Goal: Information Seeking & Learning: Learn about a topic

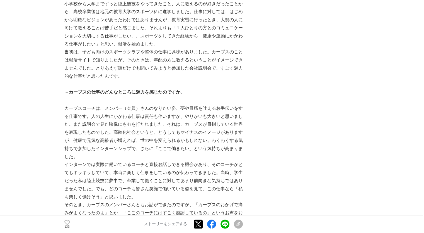
scroll to position [359, 0]
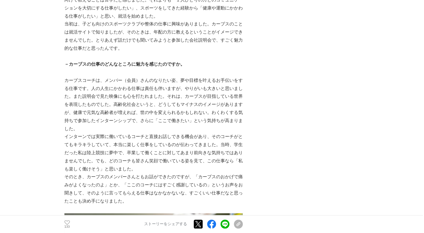
click at [221, 155] on p "そのとき、カーブスのメンバーさんともお話ができたのですが、「カーブスのおかげで痛みがよくなったのよ」とか、「ここのコーチにはすごく感謝しているの」というお声を…" at bounding box center [153, 189] width 179 height 32
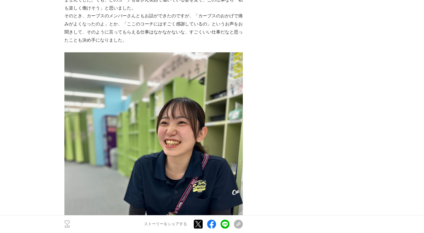
scroll to position [522, 0]
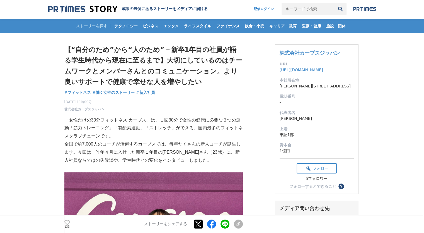
scroll to position [0, 0]
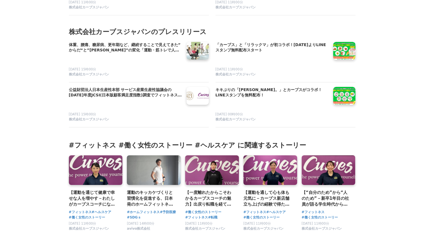
scroll to position [1981, 0]
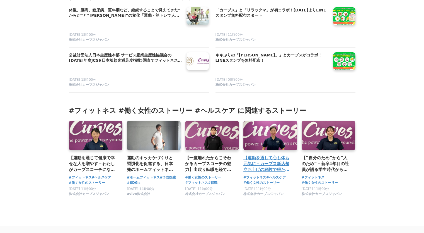
click at [268, 135] on link at bounding box center [270, 135] width 56 height 31
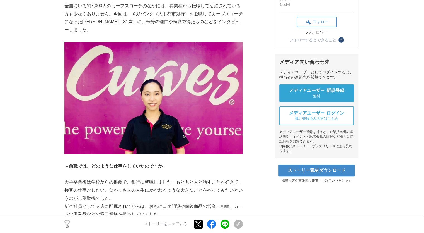
scroll to position [161, 0]
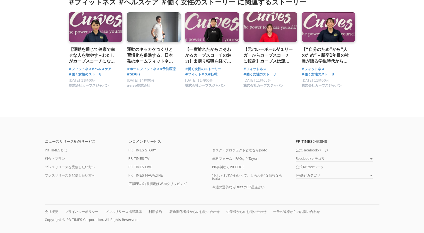
scroll to position [1985, 0]
click at [95, 29] on link at bounding box center [96, 26] width 56 height 31
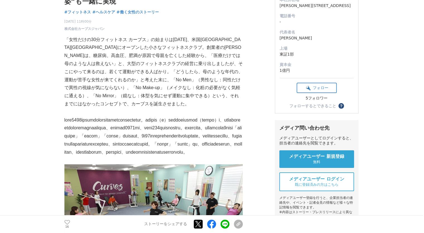
scroll to position [84, 0]
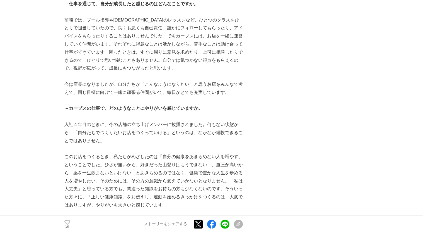
scroll to position [783, 0]
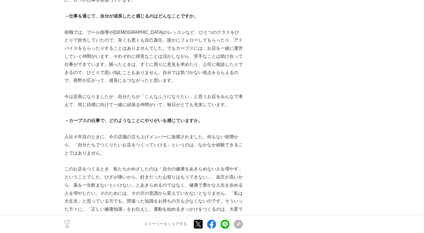
click at [270, 92] on div "【運動を通じて健康で幸せな人を増やす－わたしがカーブスコーチになった理由】体調不良をキッカケに転身。自身のワークライフバランスだけでなくメンバーの“なりたい姿…" at bounding box center [212, 125] width 296 height 1748
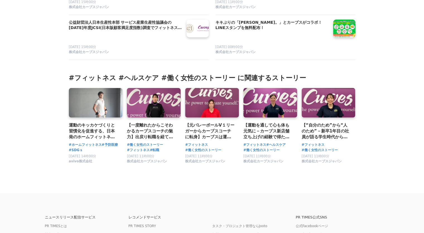
scroll to position [1731, 0]
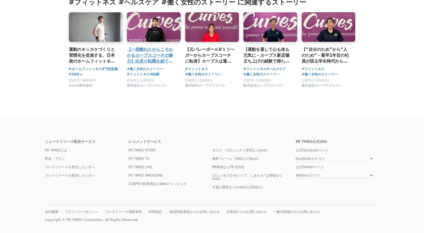
click at [164, 43] on div "【一度離れたからこそわかるカーブスコーチの魅力】出戻り転職を経てカーブスは“誰かの幸せをつくっている”と再認識。人のために働くことで自分の人生も豊かに" at bounding box center [154, 39] width 54 height 54
click at [157, 58] on h3 "【一度離れたからこそわかるカーブスコーチの魅力】出戻り転職を経てカーブスは“誰かの幸せをつくっている”と再認識。人のために働くことで自分の人生も豊かに" at bounding box center [151, 55] width 49 height 18
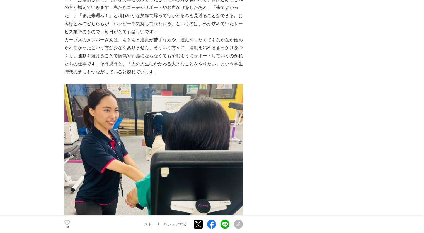
scroll to position [882, 0]
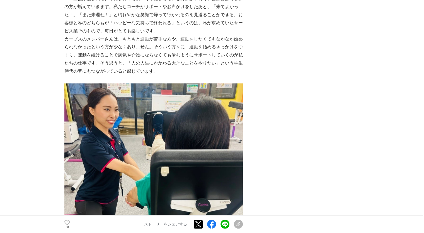
click at [321, 74] on div "【銀行員からカーブスコーチに転身】メンバーさんの未来の喜びのためにサポート。「人の人生にかかわる大きなことをやりたい」という学生時代の夢を実現 転職 #転職 …" at bounding box center [212, 189] width 296 height 2075
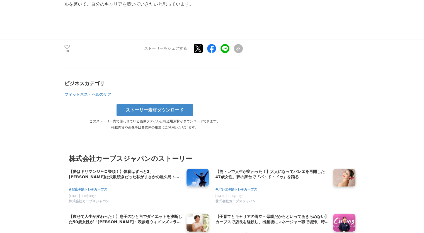
scroll to position [1646, 0]
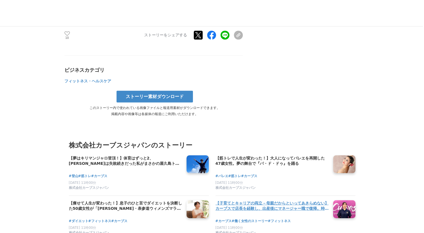
click at [281, 200] on h4 "【子育てとキャリアの両立－母親だからといってあきらめない】カーブスで店長を経験し、出産後にマネージャー職で復帰。時短だけでない働き方で得られたもの" at bounding box center [272, 205] width 113 height 11
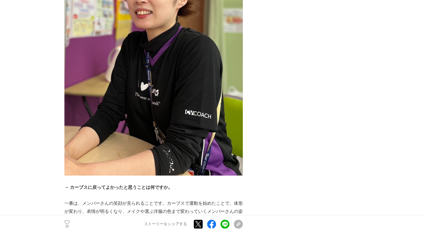
scroll to position [690, 0]
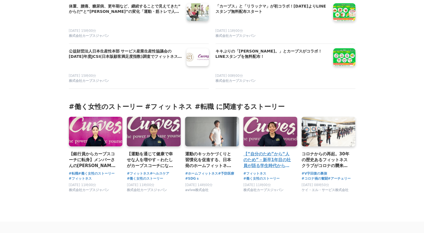
scroll to position [1770, 0]
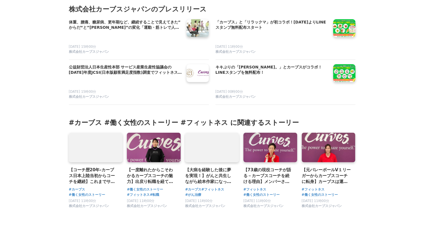
scroll to position [1758, 0]
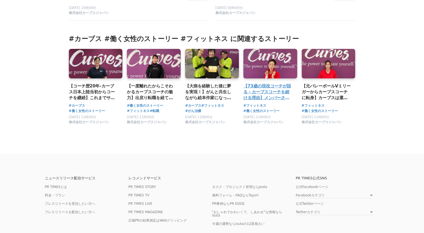
click at [285, 98] on h3 "【73歳の現役コーチが語る－カーブスコーチを続ける理由】メンバーさんの世代を生きてきたからこそ伝えられることがある。“未来の自分”を想像したとき、勇気を与えら…" at bounding box center [268, 92] width 49 height 18
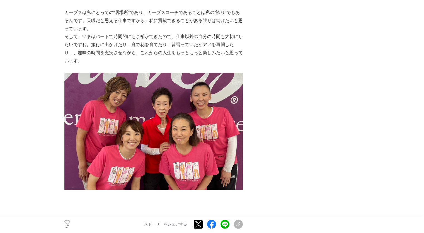
scroll to position [1299, 0]
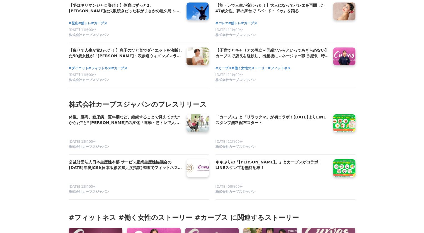
scroll to position [1618, 0]
